Goal: Find specific fact: Find specific fact

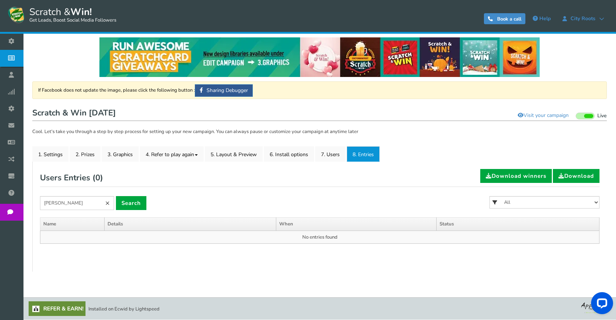
scroll to position [4, 0]
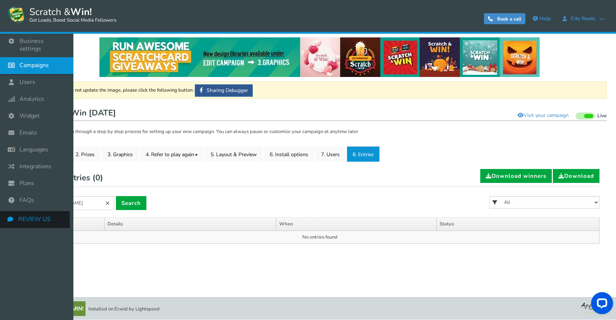
drag, startPoint x: 76, startPoint y: 206, endPoint x: 23, endPoint y: 209, distance: 53.7
click at [23, 209] on div "Business settings Campaigns Users Analytics Themes Unsubscribers Widget Emails …" at bounding box center [308, 175] width 616 height 290
type input "ANTOINETTE"
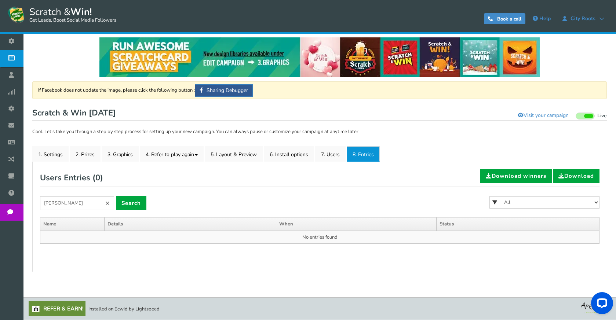
click at [109, 202] on link "×" at bounding box center [107, 203] width 13 height 14
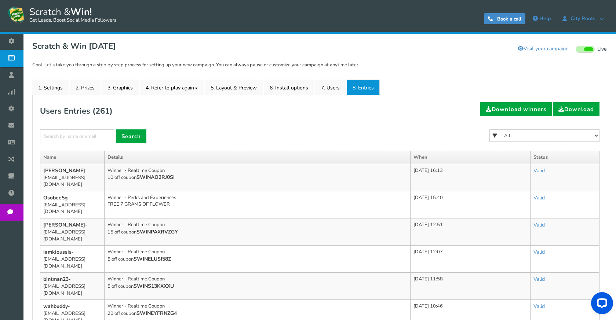
scroll to position [77, 0]
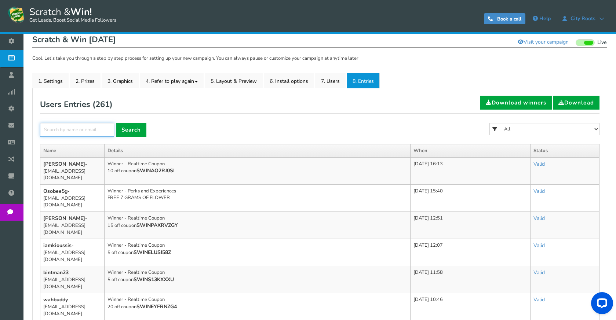
click at [63, 125] on input "text" at bounding box center [77, 130] width 74 height 14
type input "[PERSON_NAME]"
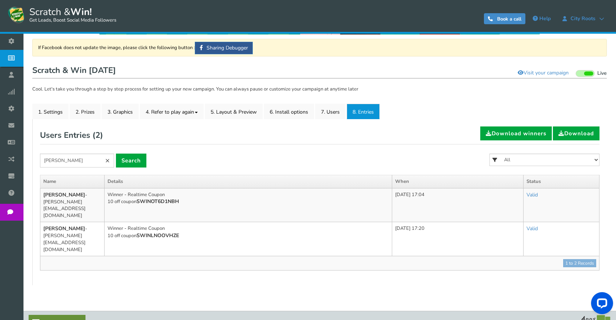
click at [82, 169] on form "[PERSON_NAME] × Search All FREE 500 POINTS [DATE] GOODIE BAG FREE 28 GRAMS OF S…" at bounding box center [320, 164] width 560 height 21
click at [528, 160] on select "All FREE 500 POINTS [DATE] GOODIE BAG FREE 28 GRAMS OF SMALLS FLOWER FREE 7 GRA…" at bounding box center [545, 160] width 110 height 12
click at [378, 160] on form "[PERSON_NAME] × Search All FREE 500 POINTS [DATE] GOODIE BAG FREE 28 GRAMS OF S…" at bounding box center [320, 164] width 560 height 21
drag, startPoint x: 45, startPoint y: 203, endPoint x: 66, endPoint y: 206, distance: 21.2
click at [66, 206] on td "[PERSON_NAME] - [PERSON_NAME][EMAIL_ADDRESS][DOMAIN_NAME]" at bounding box center [72, 205] width 64 height 34
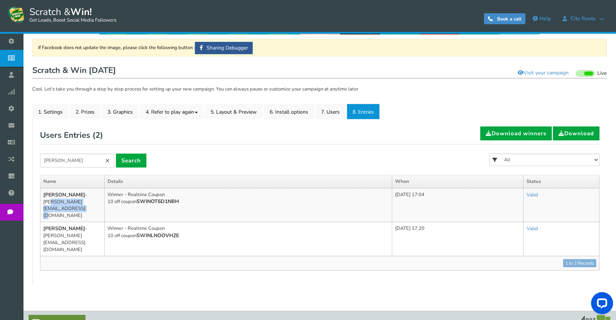
click at [66, 207] on td "[PERSON_NAME] - [PERSON_NAME][EMAIL_ADDRESS][DOMAIN_NAME]" at bounding box center [72, 205] width 64 height 34
click at [57, 209] on td "[PERSON_NAME] - [PERSON_NAME][EMAIL_ADDRESS][DOMAIN_NAME]" at bounding box center [72, 205] width 64 height 34
drag, startPoint x: 57, startPoint y: 209, endPoint x: 43, endPoint y: 204, distance: 14.7
click at [43, 204] on td "[PERSON_NAME] - [PERSON_NAME][EMAIL_ADDRESS][DOMAIN_NAME]" at bounding box center [72, 205] width 64 height 34
copy td "[PERSON_NAME][EMAIL_ADDRESS][DOMAIN_NAME]"
